Goal: Navigation & Orientation: Find specific page/section

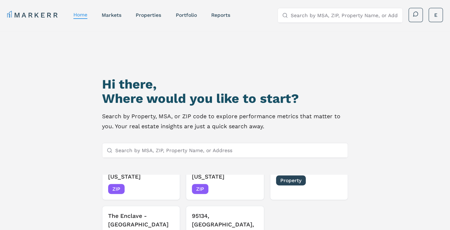
click at [135, 214] on h3 "The Enclave - [GEOGRAPHIC_DATA][PERSON_NAME]" at bounding box center [141, 225] width 66 height 26
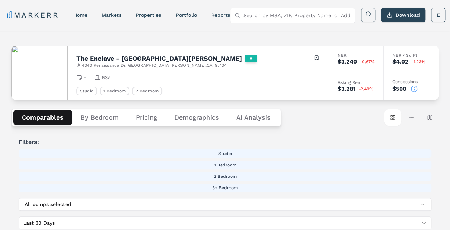
drag, startPoint x: 253, startPoint y: 116, endPoint x: 257, endPoint y: 118, distance: 4.0
click at [253, 116] on Analysis "AI Analysis" at bounding box center [254, 117] width 52 height 15
